Goal: Task Accomplishment & Management: Use online tool/utility

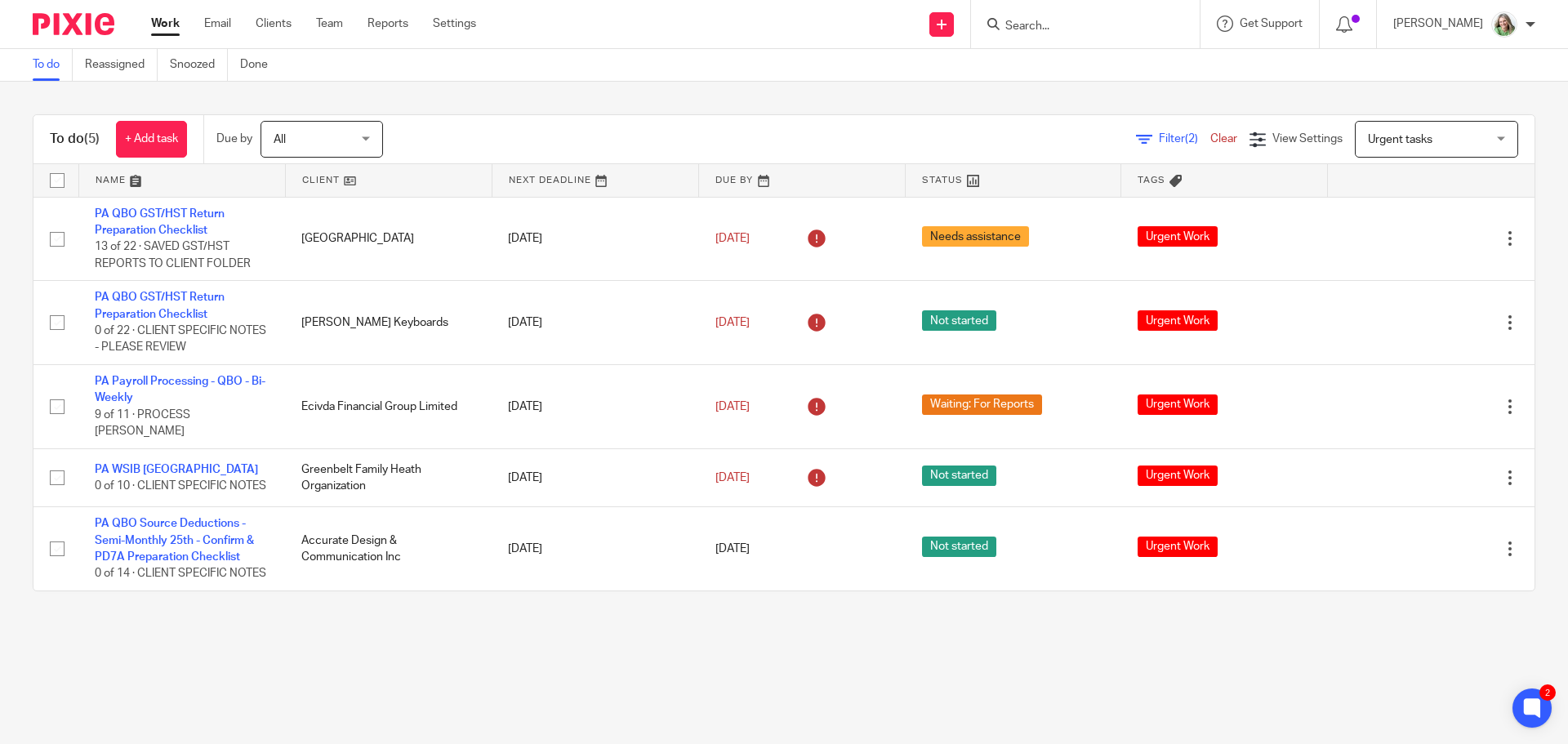
click at [152, 24] on link "Work" at bounding box center [165, 23] width 28 height 16
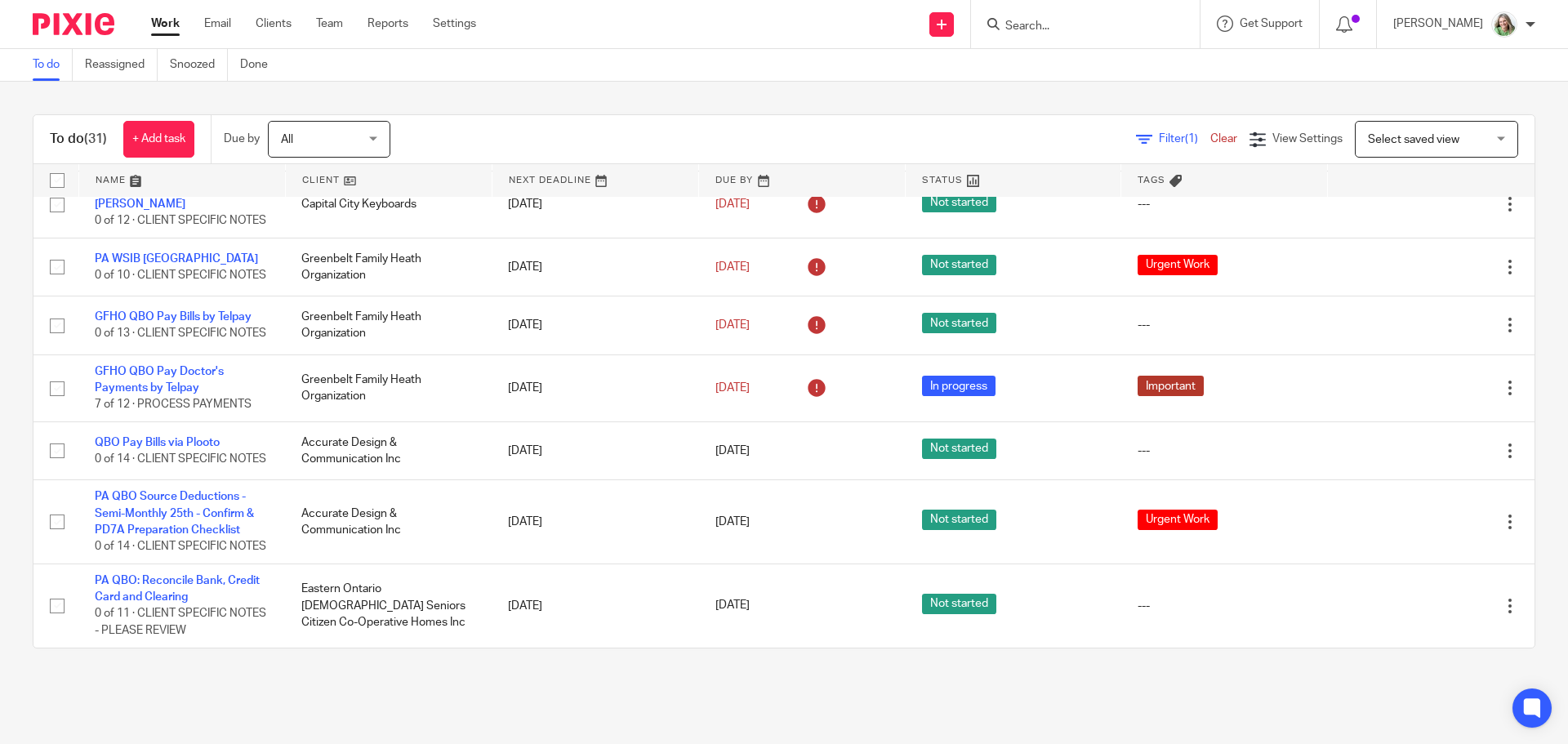
scroll to position [2000, 0]
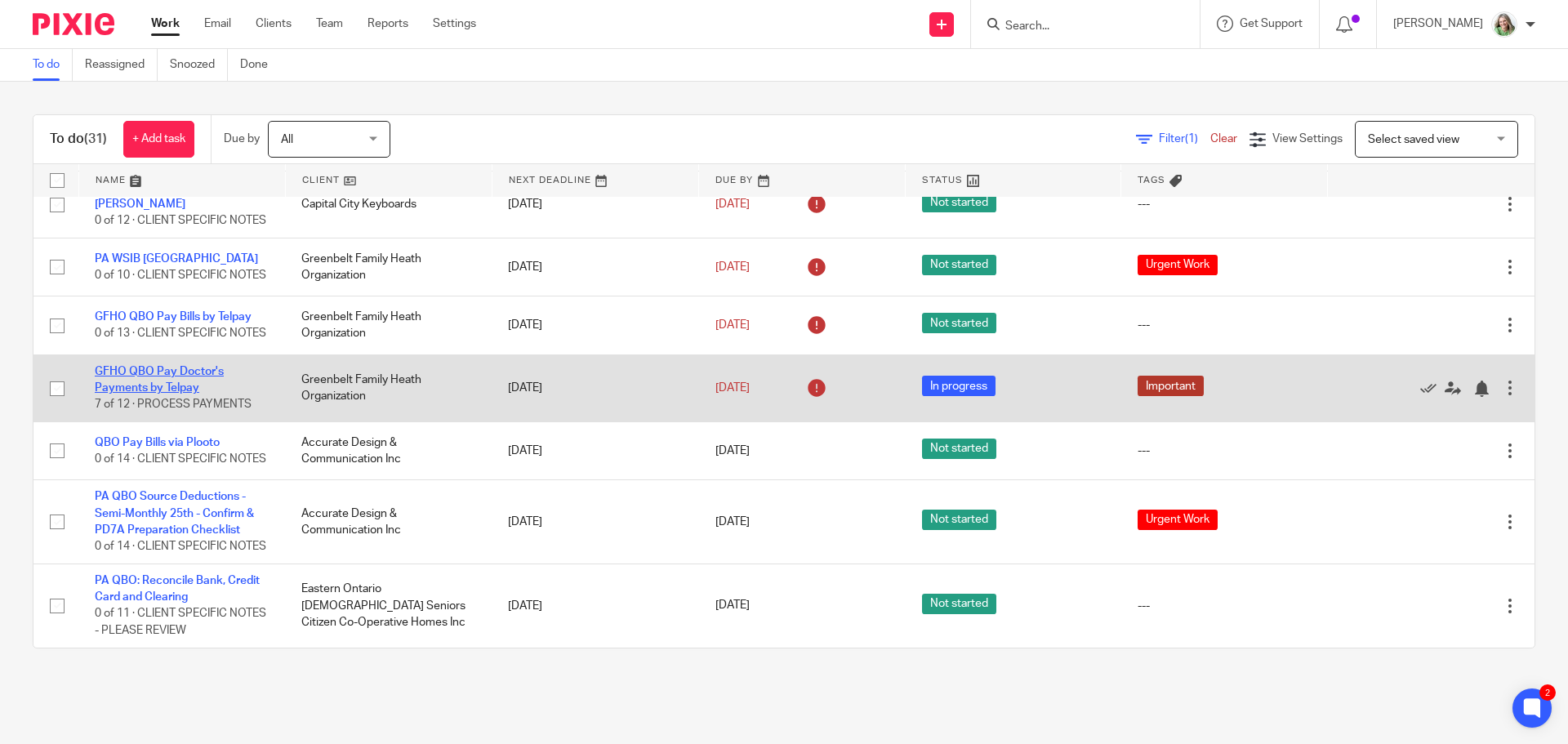
click at [190, 366] on link "GFHO QBO Pay Doctor's Payments by Telpay" at bounding box center [159, 379] width 129 height 28
